Goal: Transaction & Acquisition: Subscribe to service/newsletter

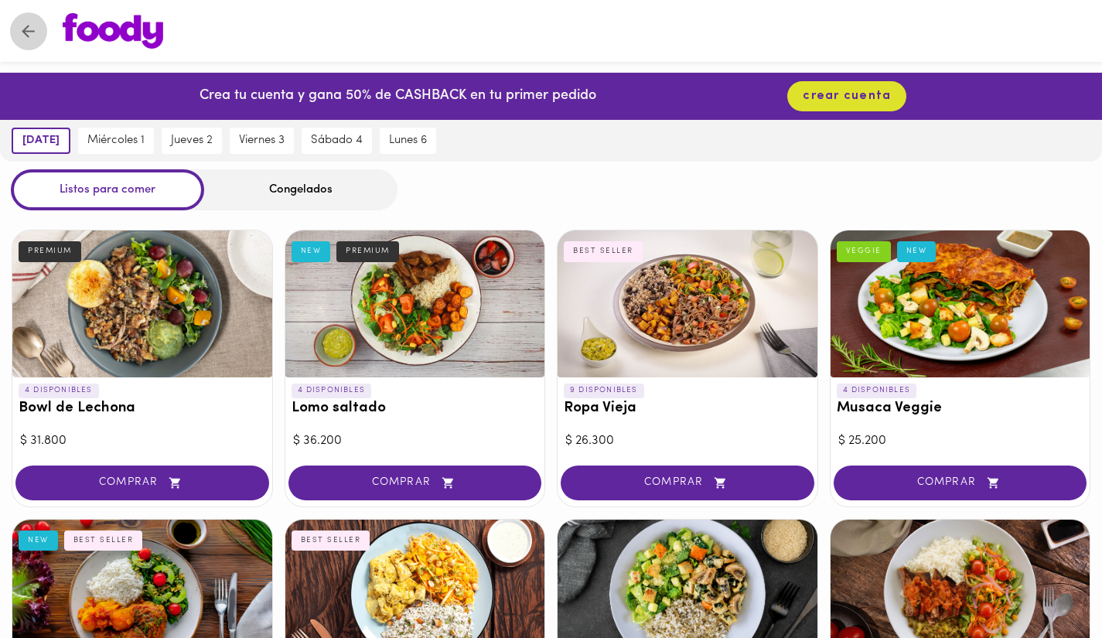
click at [17, 32] on button "Volver" at bounding box center [28, 31] width 38 height 38
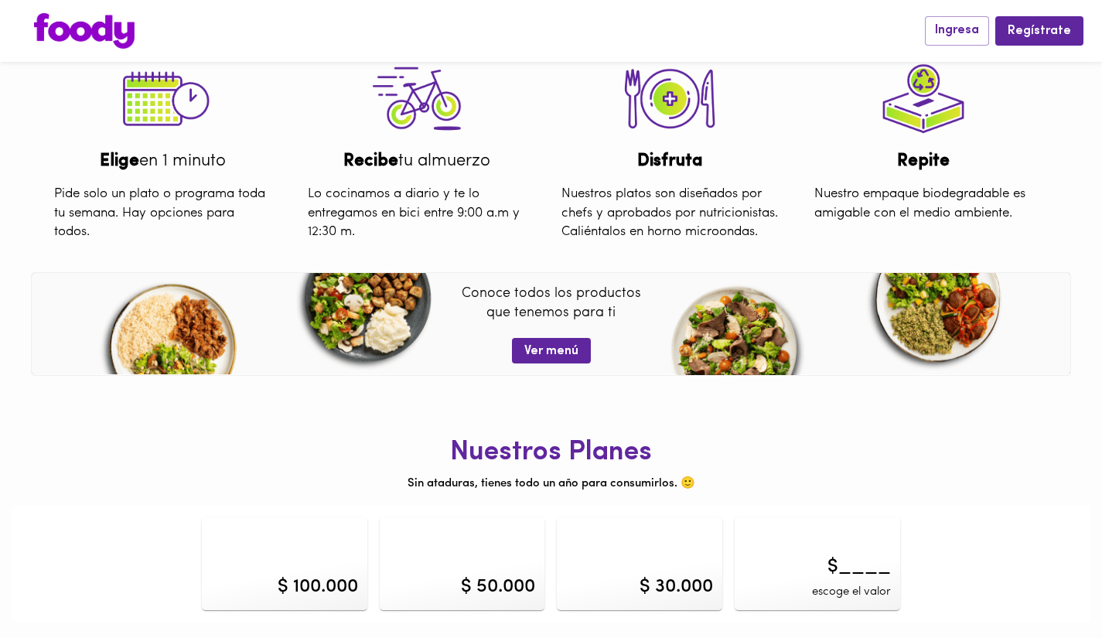
scroll to position [521, 0]
click at [343, 587] on div "$ 100.000" at bounding box center [318, 587] width 80 height 26
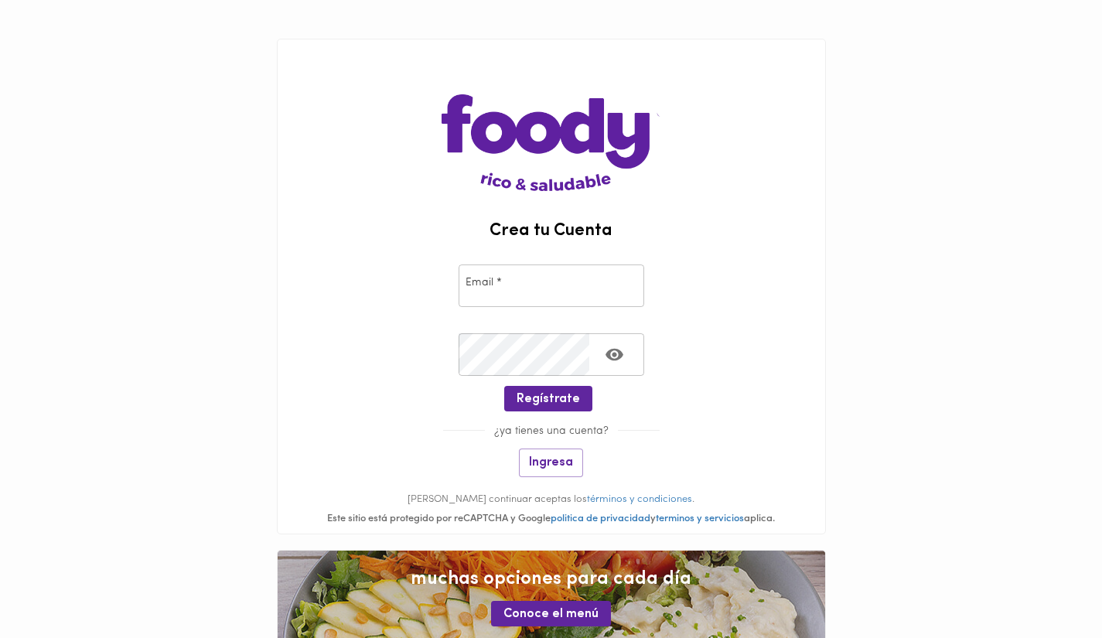
scroll to position [43, 0]
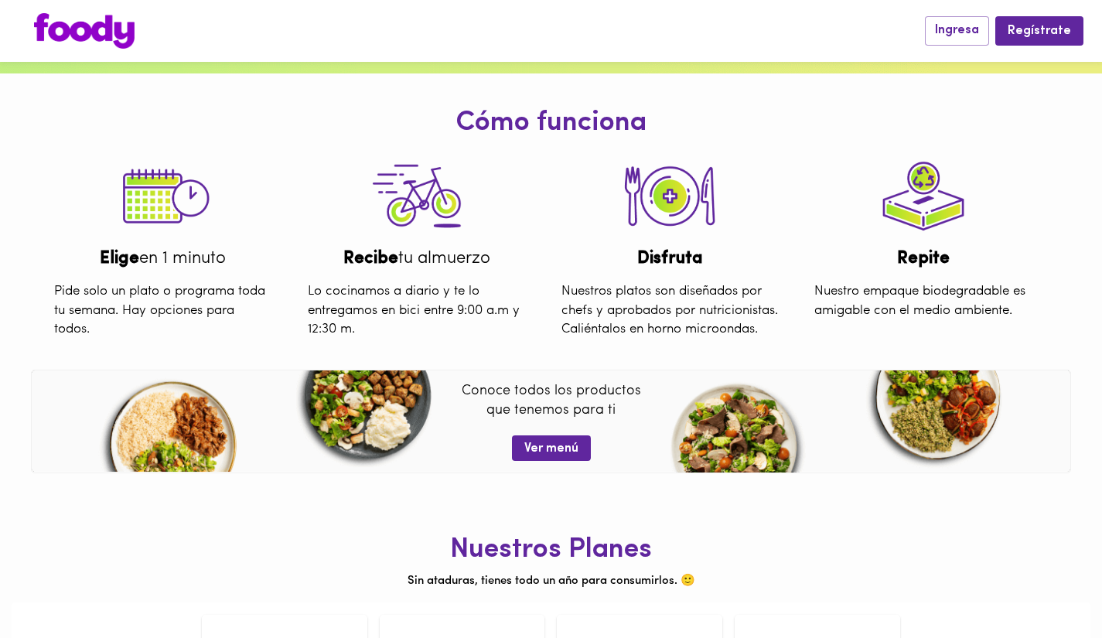
scroll to position [521, 0]
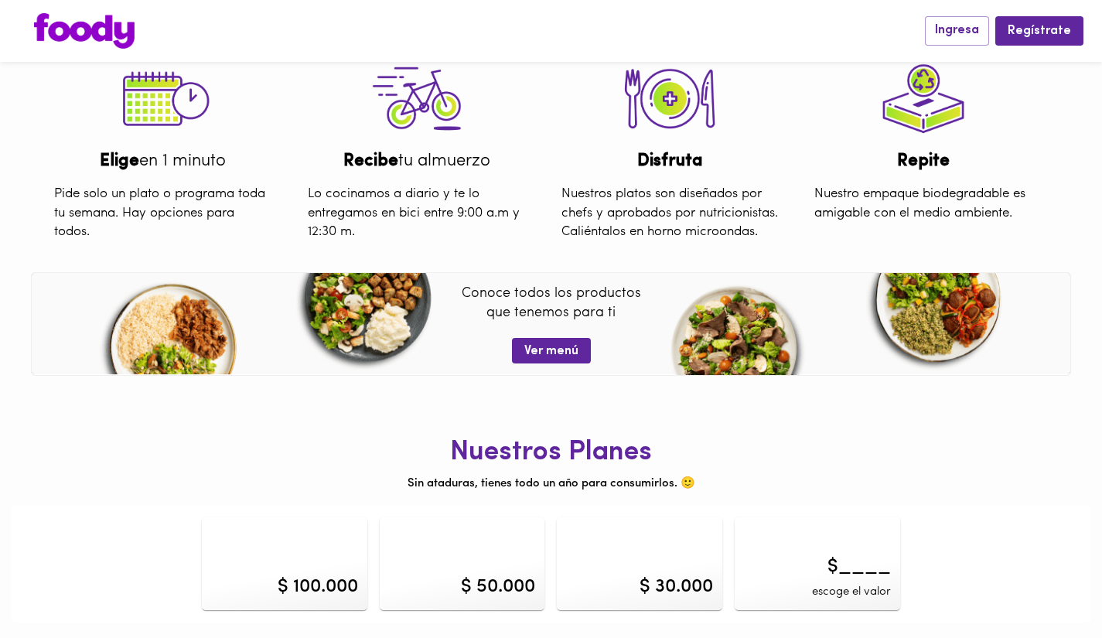
click at [323, 561] on div "$ 100.000" at bounding box center [285, 563] width 166 height 93
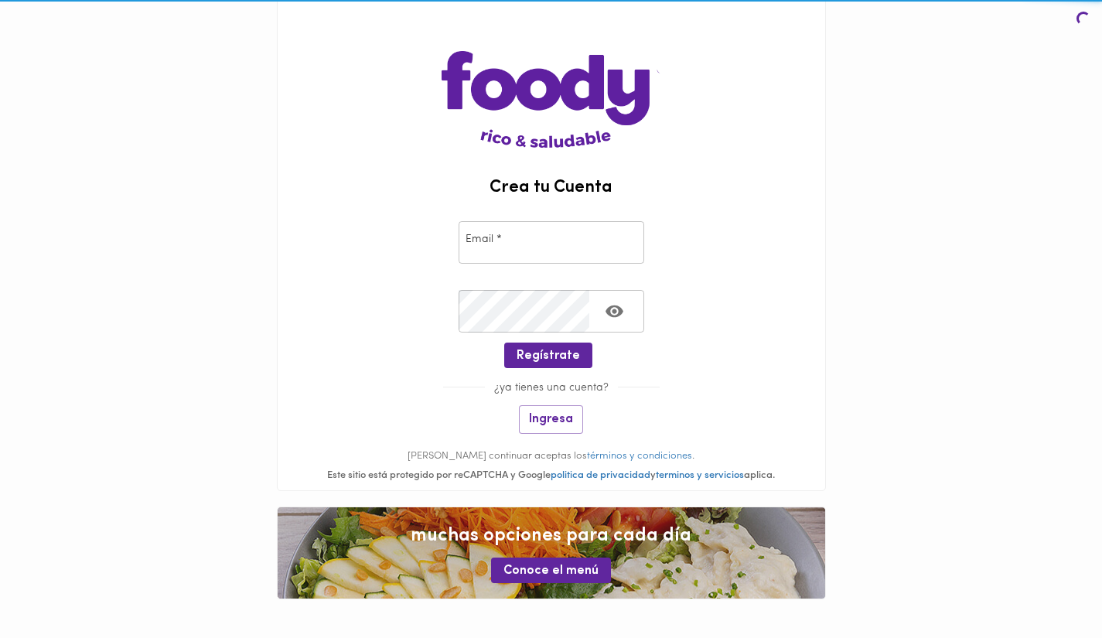
scroll to position [43, 0]
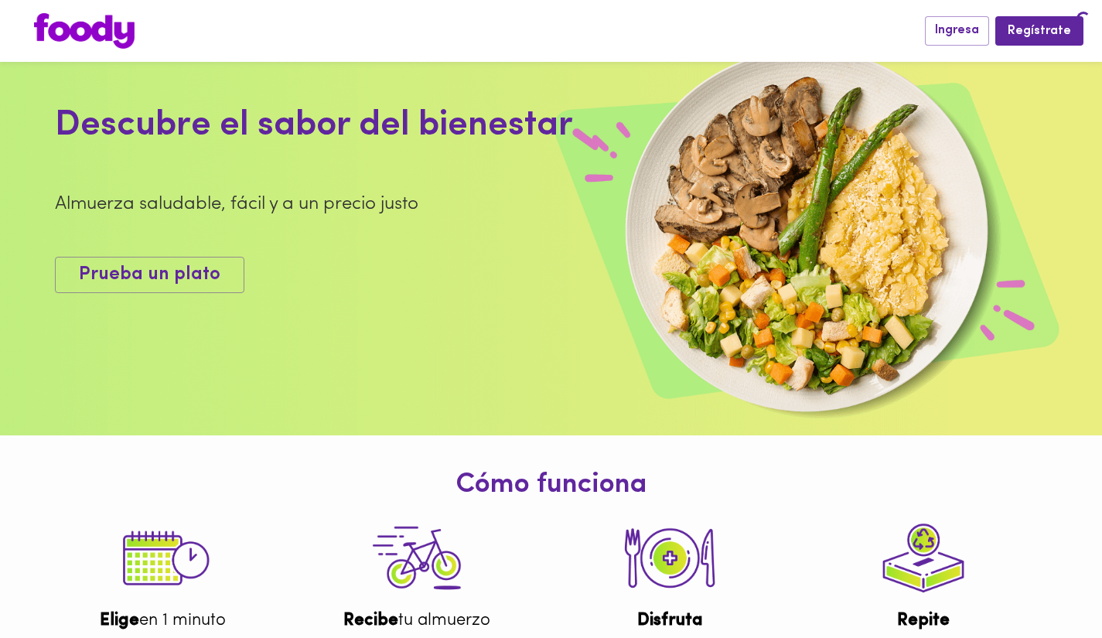
scroll to position [521, 0]
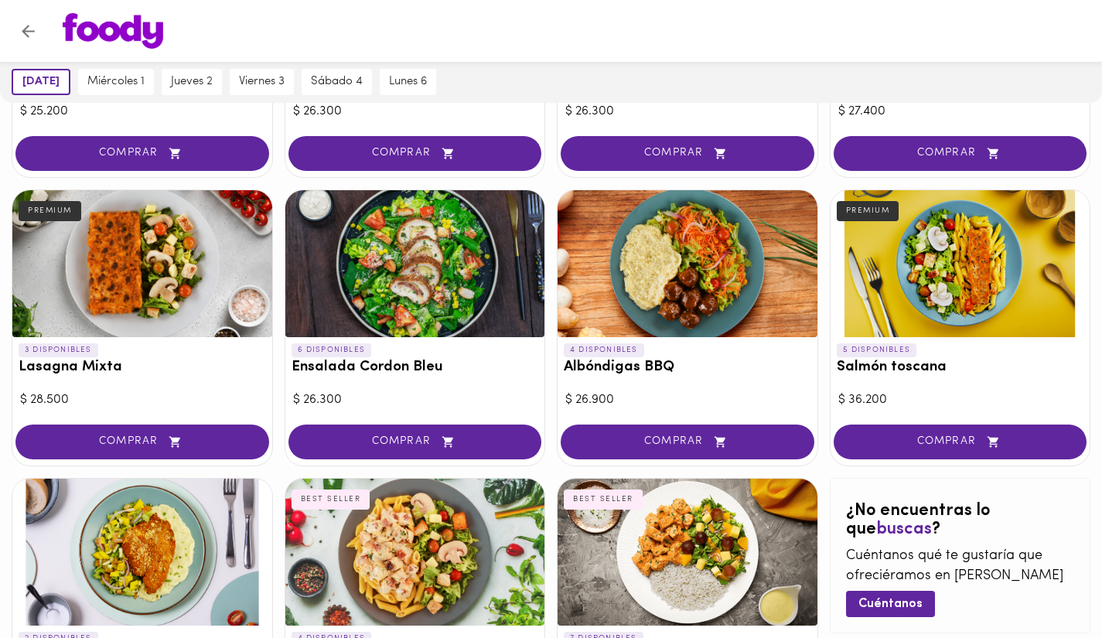
scroll to position [823, 0]
